Goal: Task Accomplishment & Management: Use online tool/utility

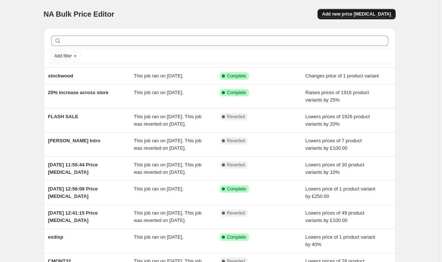
click at [349, 16] on span "Add new price [MEDICAL_DATA]" at bounding box center [356, 14] width 69 height 6
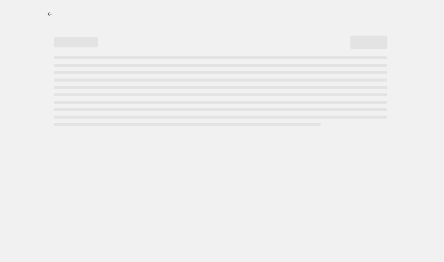
select select "percentage"
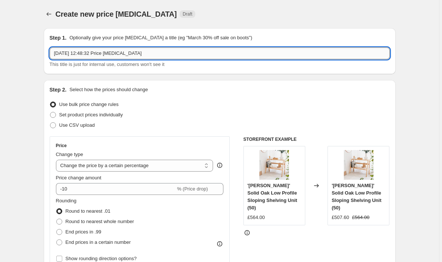
click at [123, 53] on input "[DATE] 12:48:32 Price [MEDICAL_DATA]" at bounding box center [220, 53] width 340 height 12
type input "e"
type input "i"
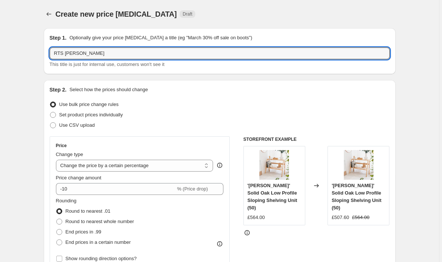
type input "RTS [PERSON_NAME]"
click at [234, 91] on div "Step 2. Select how the prices should change" at bounding box center [220, 89] width 340 height 7
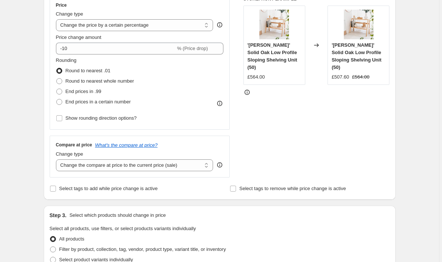
scroll to position [138, 0]
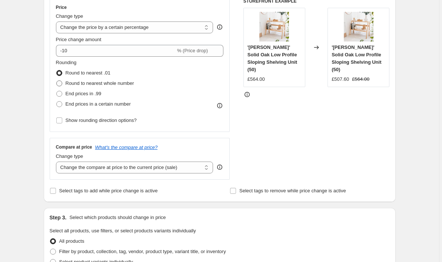
click at [83, 82] on span "Round to nearest whole number" at bounding box center [100, 83] width 69 height 6
click at [57, 81] on input "Round to nearest whole number" at bounding box center [56, 80] width 0 height 0
radio input "true"
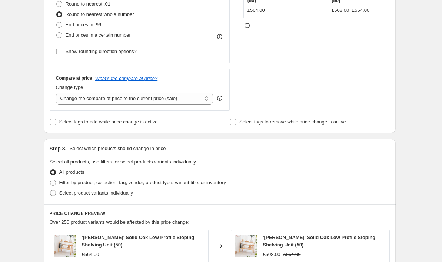
scroll to position [210, 0]
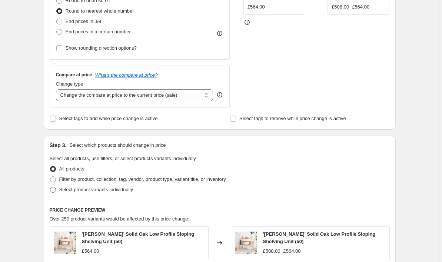
click at [80, 188] on span "Select product variants individually" at bounding box center [96, 190] width 74 height 6
click at [50, 187] on input "Select product variants individually" at bounding box center [50, 187] width 0 height 0
radio input "true"
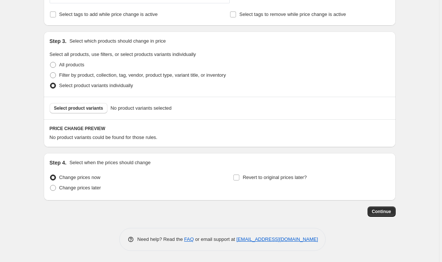
scroll to position [314, 0]
click at [92, 108] on span "Select product variants" at bounding box center [78, 108] width 49 height 6
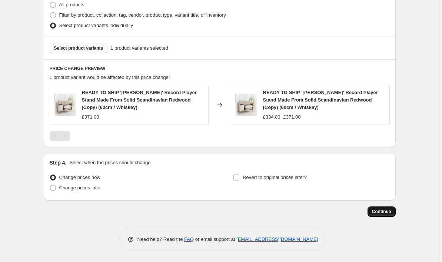
scroll to position [374, 0]
click at [381, 211] on span "Continue" at bounding box center [381, 212] width 19 height 6
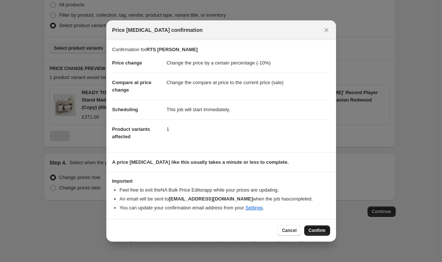
click at [313, 228] on span "Confirm" at bounding box center [317, 230] width 17 height 6
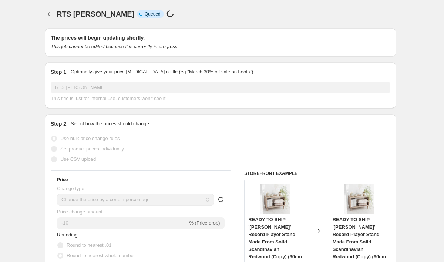
select select "percentage"
